Goal: Transaction & Acquisition: Book appointment/travel/reservation

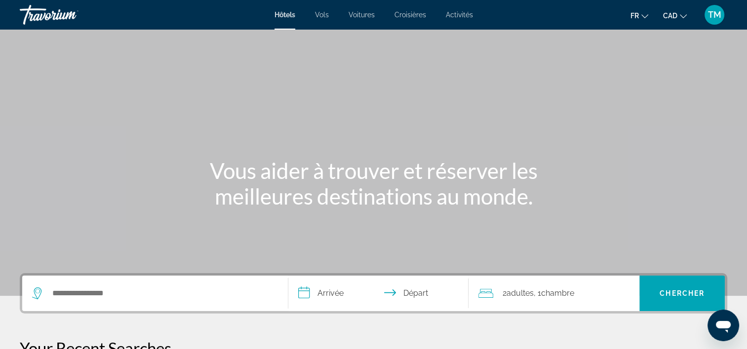
click at [370, 19] on div "Hôtels Vols Voitures Croisières Activités Hôtels Vols Voitures Croisières Activ…" at bounding box center [373, 15] width 747 height 26
click at [367, 14] on span "Voitures" at bounding box center [361, 15] width 26 height 8
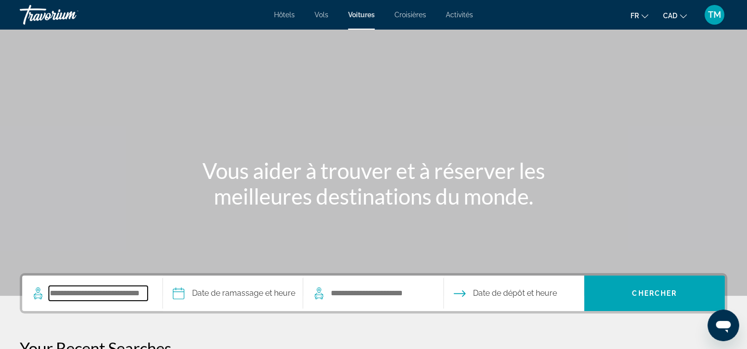
click at [145, 292] on input "Search pickup location" at bounding box center [98, 293] width 99 height 15
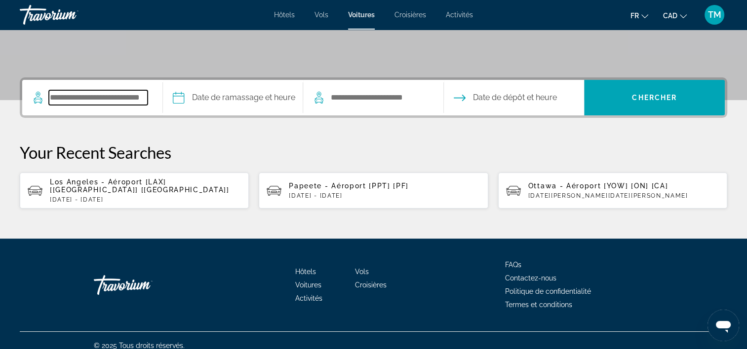
scroll to position [197, 0]
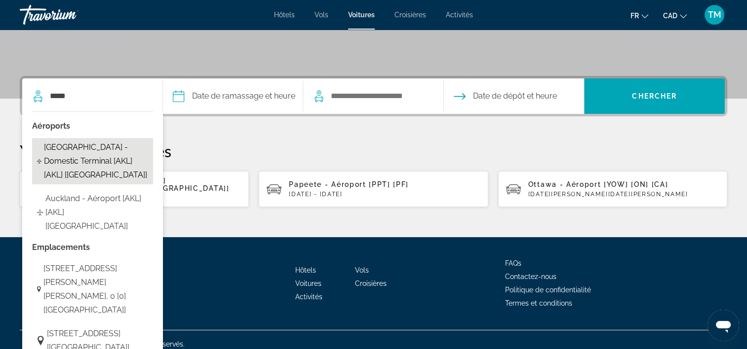
click at [97, 170] on span "[GEOGRAPHIC_DATA] - Domestic Terminal [AKL] [AKL] [[GEOGRAPHIC_DATA]]" at bounding box center [96, 161] width 104 height 41
type input "**********"
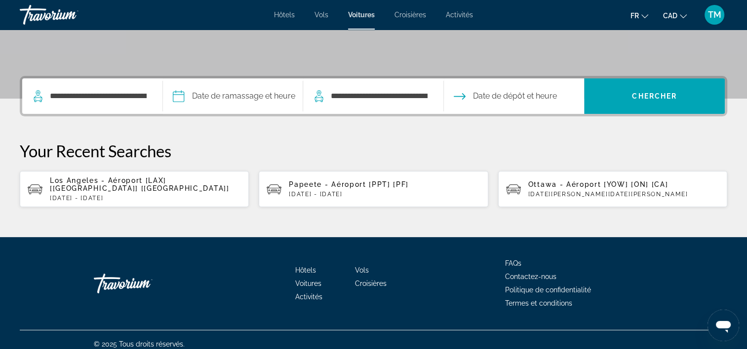
click at [233, 94] on input "Pickup date" at bounding box center [232, 97] width 145 height 38
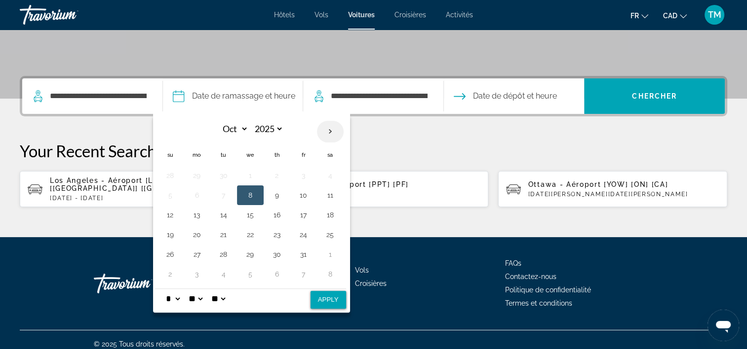
click at [329, 133] on th "Next month" at bounding box center [330, 132] width 27 height 22
select select "**"
click at [324, 175] on button "6" at bounding box center [330, 176] width 16 height 14
click at [193, 214] on button "15" at bounding box center [197, 215] width 16 height 14
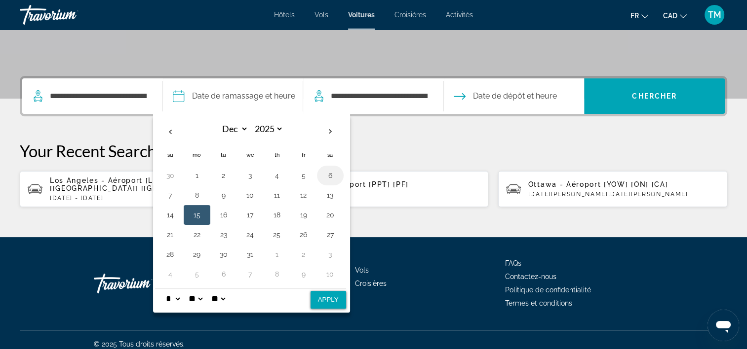
click at [322, 177] on button "6" at bounding box center [330, 176] width 16 height 14
click at [217, 295] on select "** **" at bounding box center [218, 299] width 18 height 20
select select "**"
click at [216, 289] on select "** **" at bounding box center [218, 299] width 18 height 20
click at [316, 299] on button "Apply" at bounding box center [328, 300] width 36 height 18
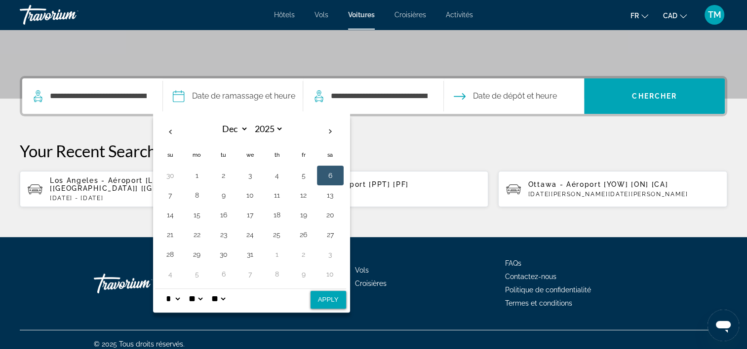
type input "**********"
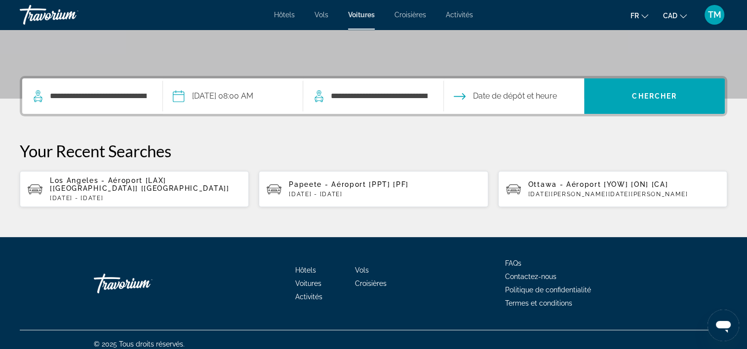
click at [485, 101] on input "Drop-off date" at bounding box center [513, 97] width 145 height 38
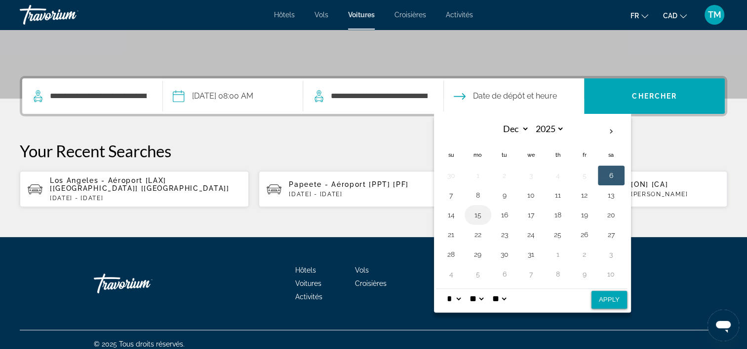
click at [481, 217] on button "15" at bounding box center [478, 215] width 16 height 14
click at [508, 298] on select "** **" at bounding box center [499, 299] width 18 height 20
select select "**"
click at [496, 289] on select "** **" at bounding box center [499, 299] width 18 height 20
click at [459, 294] on select "* * * * * * * * * ** ** **" at bounding box center [454, 299] width 18 height 20
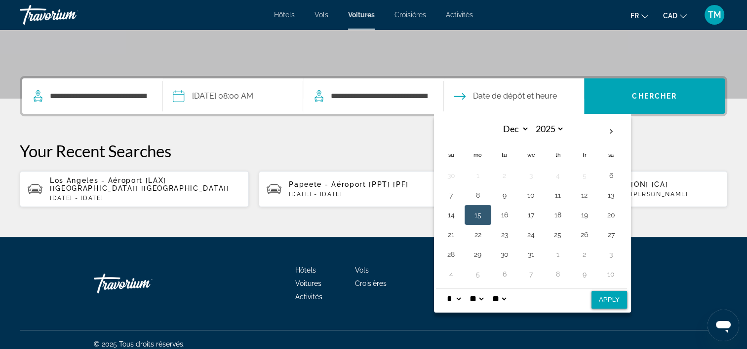
select select "*"
click at [445, 289] on select "* * * * * * * * * ** ** **" at bounding box center [454, 299] width 18 height 20
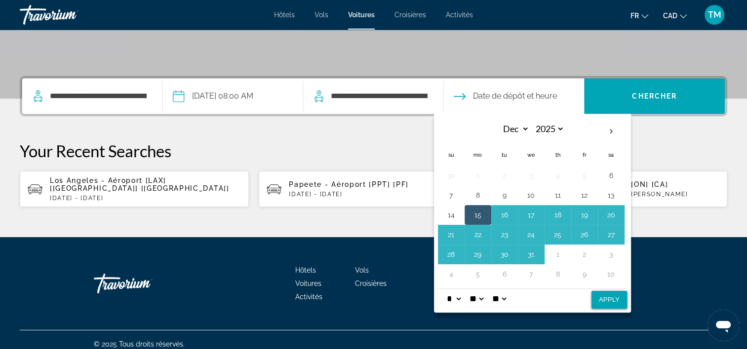
click at [596, 298] on button "Apply" at bounding box center [609, 300] width 36 height 18
type input "**********"
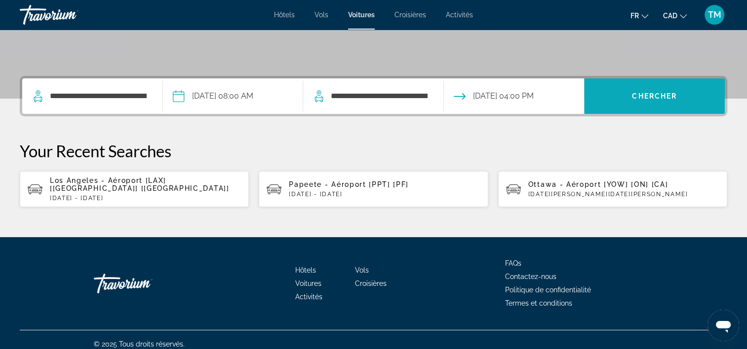
click at [630, 95] on span "Search" at bounding box center [654, 96] width 141 height 24
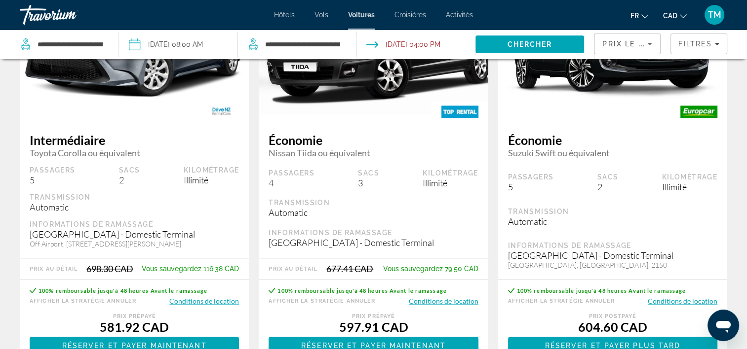
scroll to position [1557, 0]
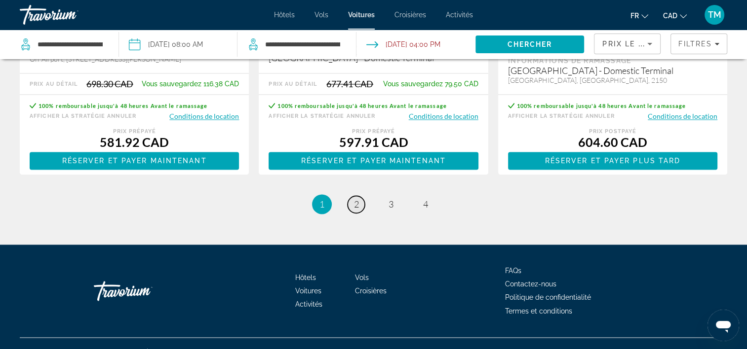
click at [359, 207] on link "page 2" at bounding box center [355, 204] width 17 height 17
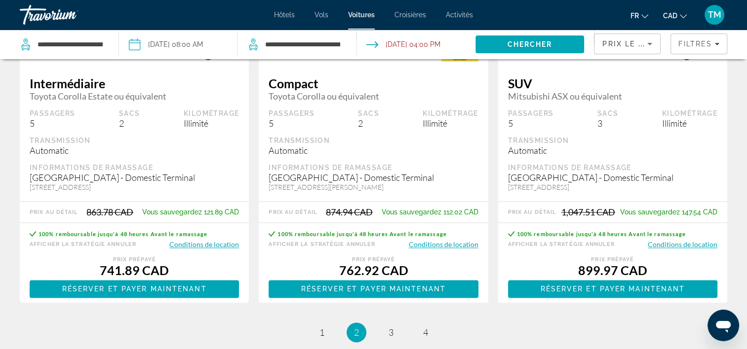
scroll to position [1555, 0]
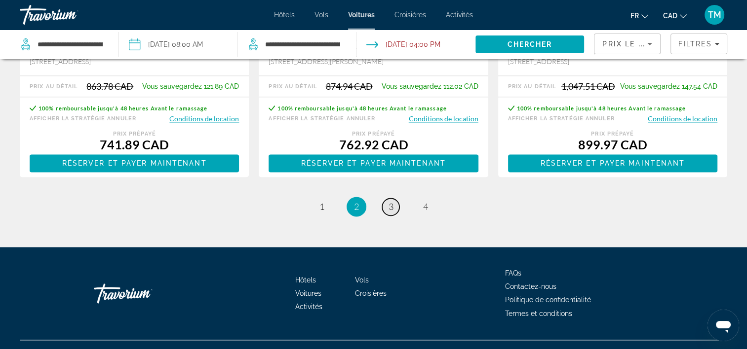
click at [388, 212] on span "3" at bounding box center [390, 206] width 5 height 11
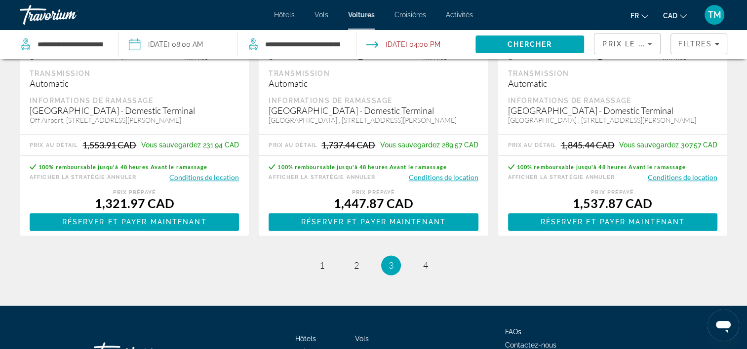
scroll to position [1515, 0]
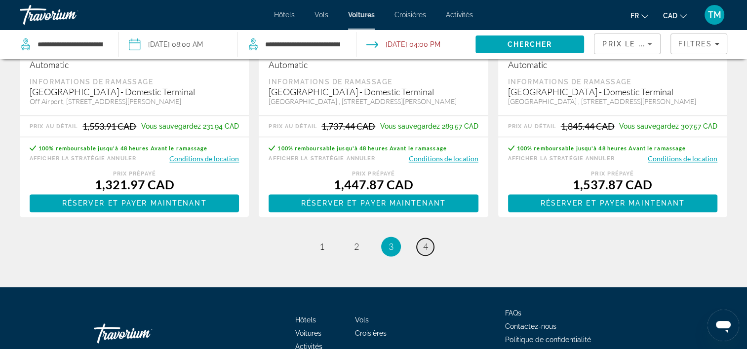
click at [424, 252] on span "4" at bounding box center [425, 246] width 5 height 11
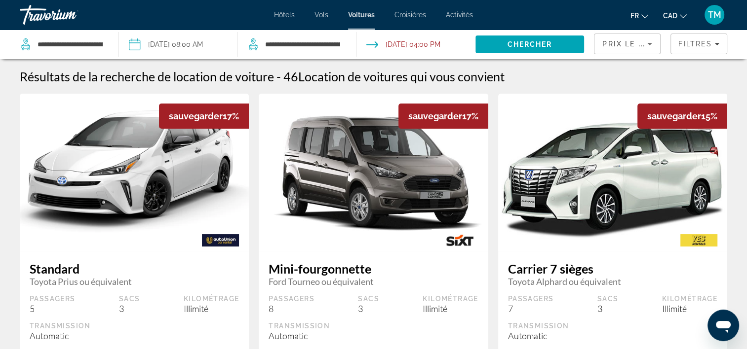
click at [414, 182] on img "Main content" at bounding box center [373, 172] width 229 height 153
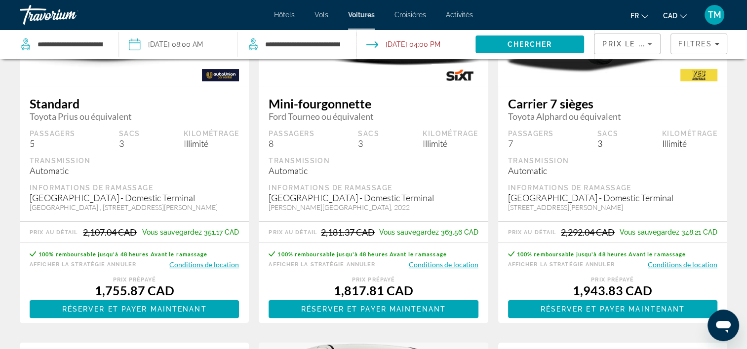
scroll to position [198, 0]
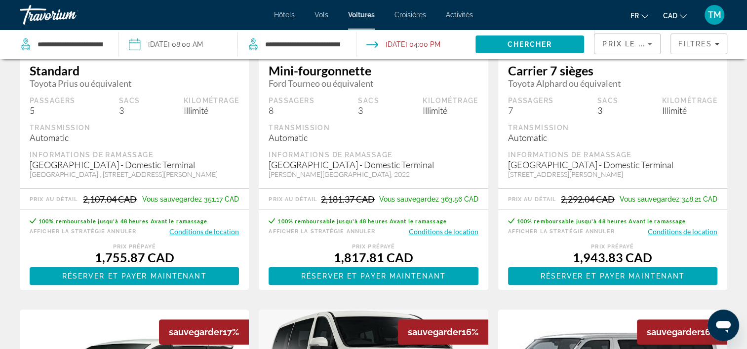
click at [447, 234] on button "Conditions de location" at bounding box center [444, 231] width 70 height 9
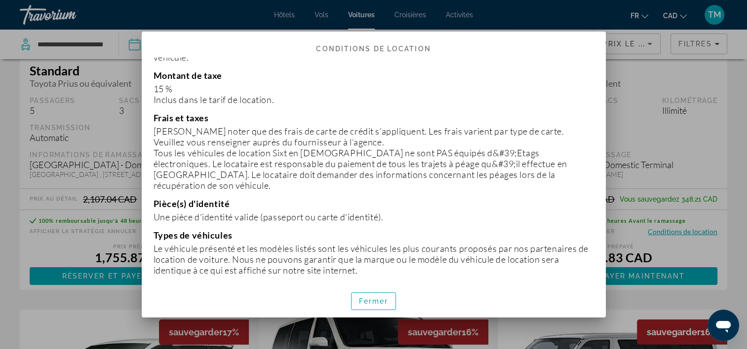
scroll to position [1452, 0]
click at [368, 301] on span "Fermer" at bounding box center [374, 302] width 30 height 8
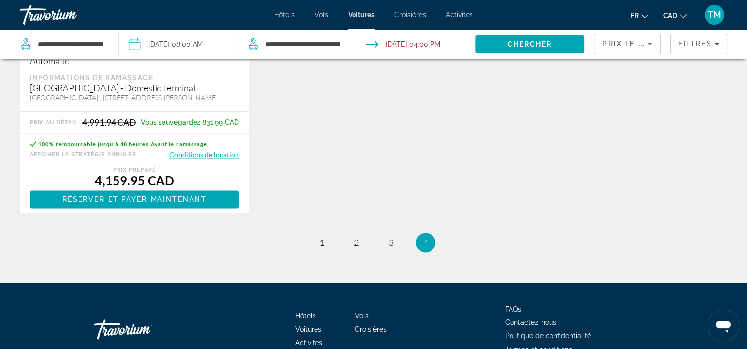
scroll to position [1532, 0]
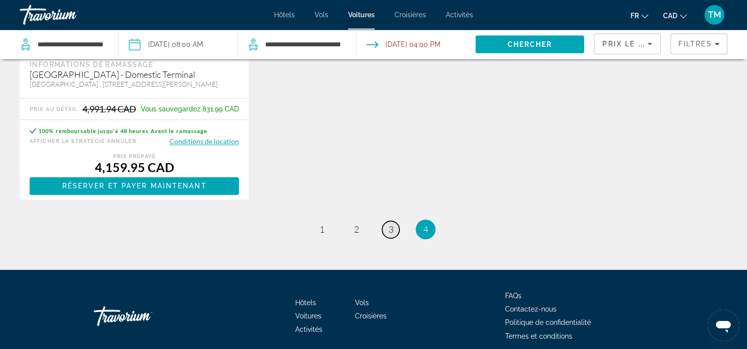
click at [389, 238] on link "page 3" at bounding box center [390, 229] width 17 height 17
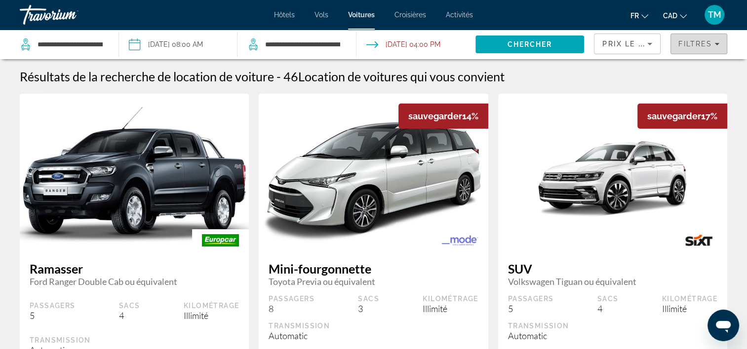
click at [715, 42] on icon "Filters" at bounding box center [716, 43] width 5 height 5
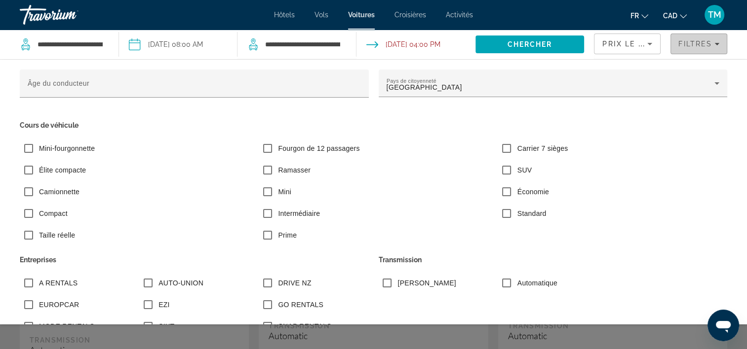
click at [715, 42] on icon "Filters" at bounding box center [716, 43] width 5 height 5
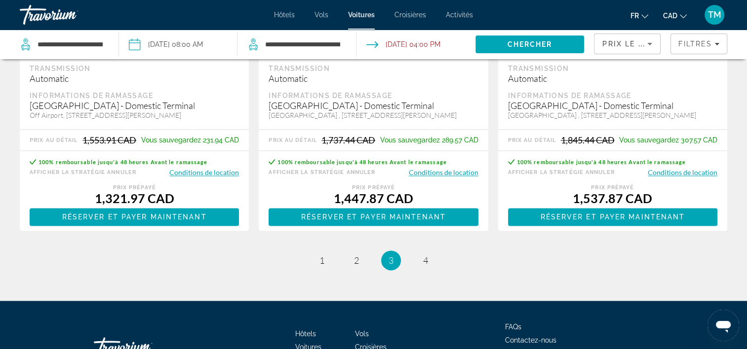
scroll to position [1502, 0]
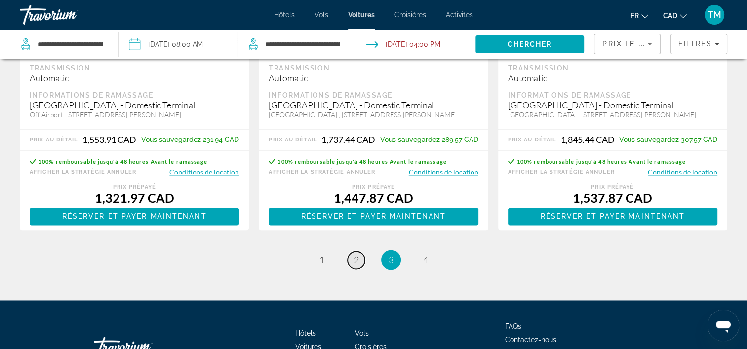
click at [354, 265] on span "2" at bounding box center [356, 260] width 5 height 11
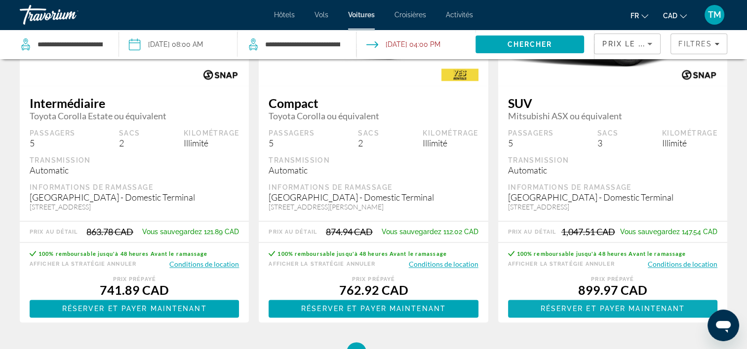
scroll to position [1581, 0]
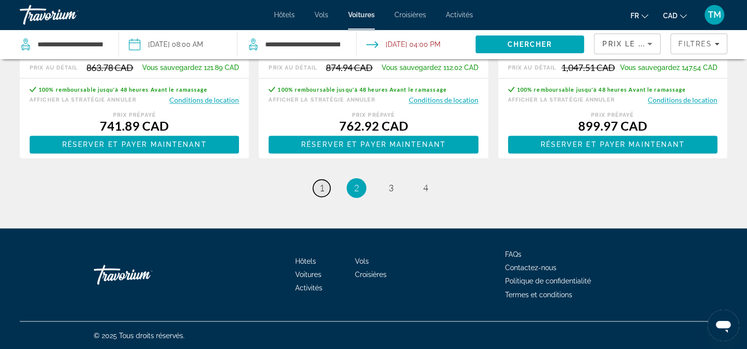
click at [321, 183] on span "1" at bounding box center [321, 188] width 5 height 11
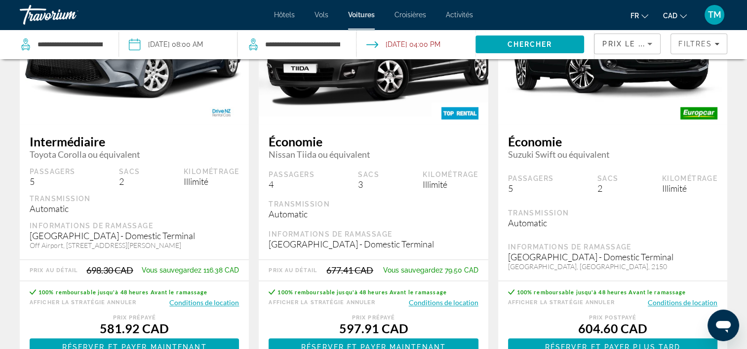
scroll to position [1573, 0]
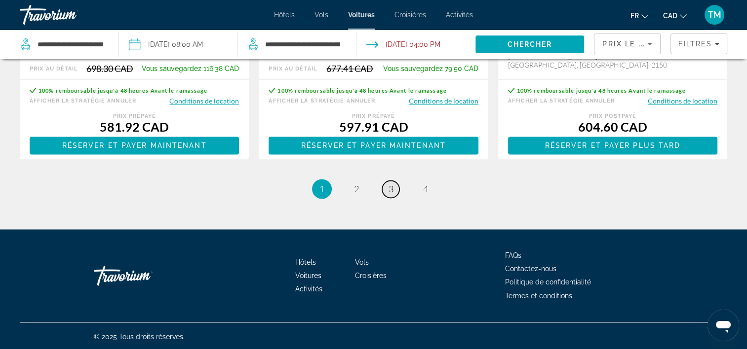
click at [393, 187] on link "page 3" at bounding box center [390, 189] width 17 height 17
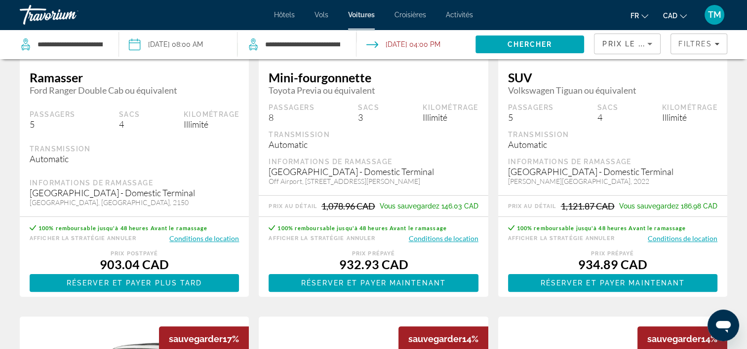
scroll to position [197, 0]
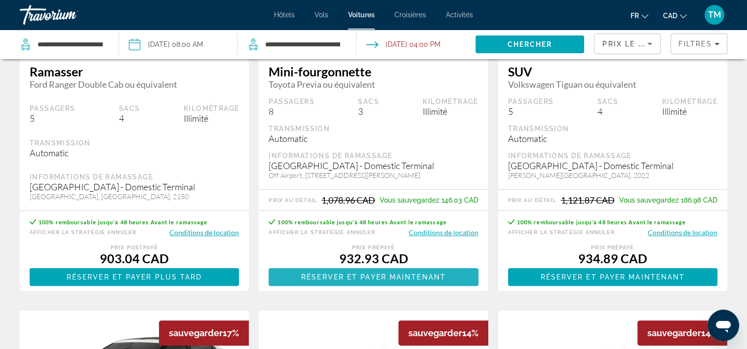
click at [364, 278] on span "Réserver et payer maintenant" at bounding box center [373, 277] width 145 height 8
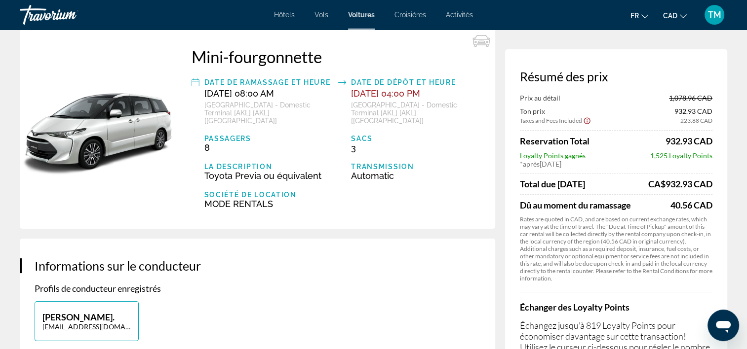
scroll to position [46, 0]
click at [683, 9] on button "CAD USD ($) MXN (Mex$) CAD (Can$) GBP (£) EUR (€) AUD (A$) NZD (NZ$) CNY (CN¥)" at bounding box center [675, 15] width 24 height 14
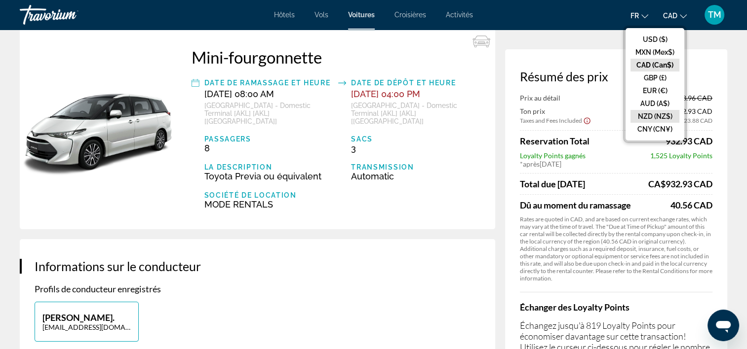
click at [658, 113] on button "NZD (NZ$)" at bounding box center [654, 116] width 49 height 13
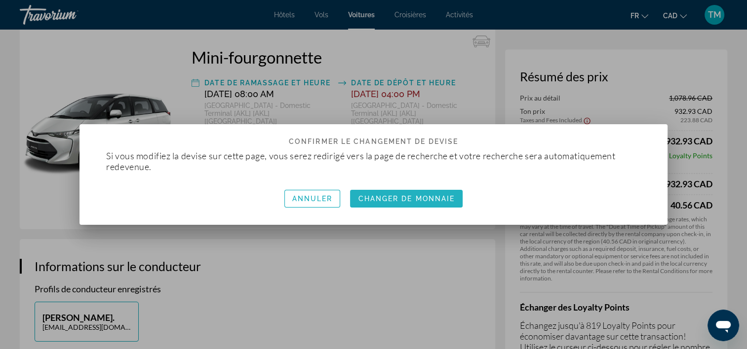
click at [437, 197] on span "Changer de monnaie" at bounding box center [406, 199] width 97 height 8
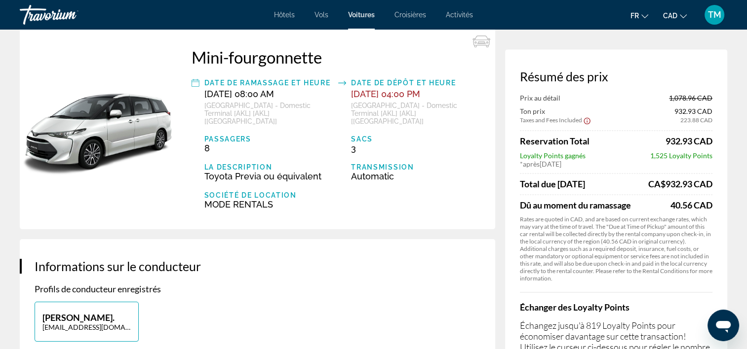
scroll to position [46, 0]
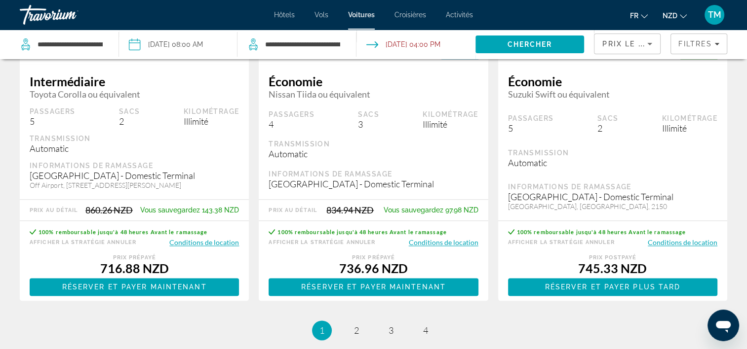
scroll to position [1432, 0]
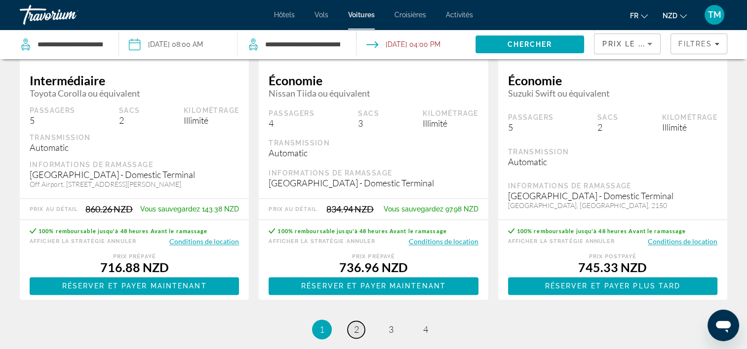
click at [355, 333] on span "2" at bounding box center [356, 329] width 5 height 11
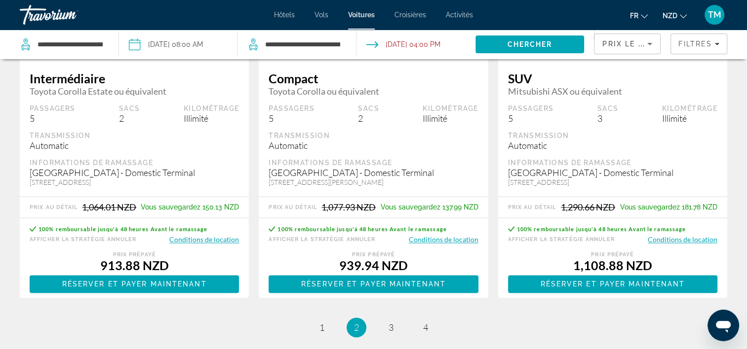
scroll to position [1581, 0]
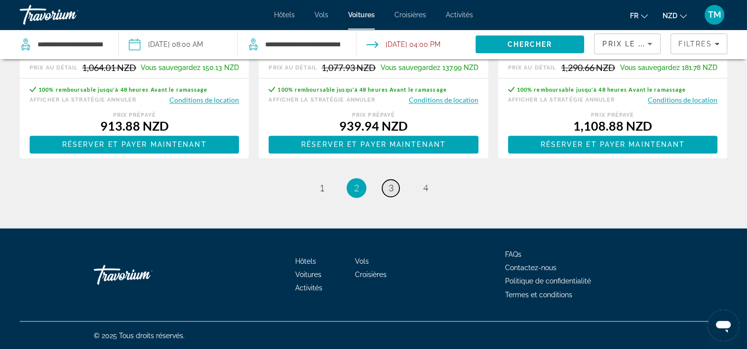
click at [394, 184] on link "page 3" at bounding box center [390, 188] width 17 height 17
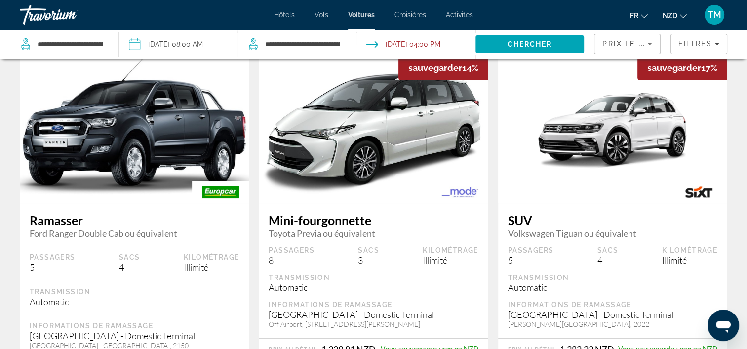
scroll to position [47, 0]
